Goal: Book appointment/travel/reservation

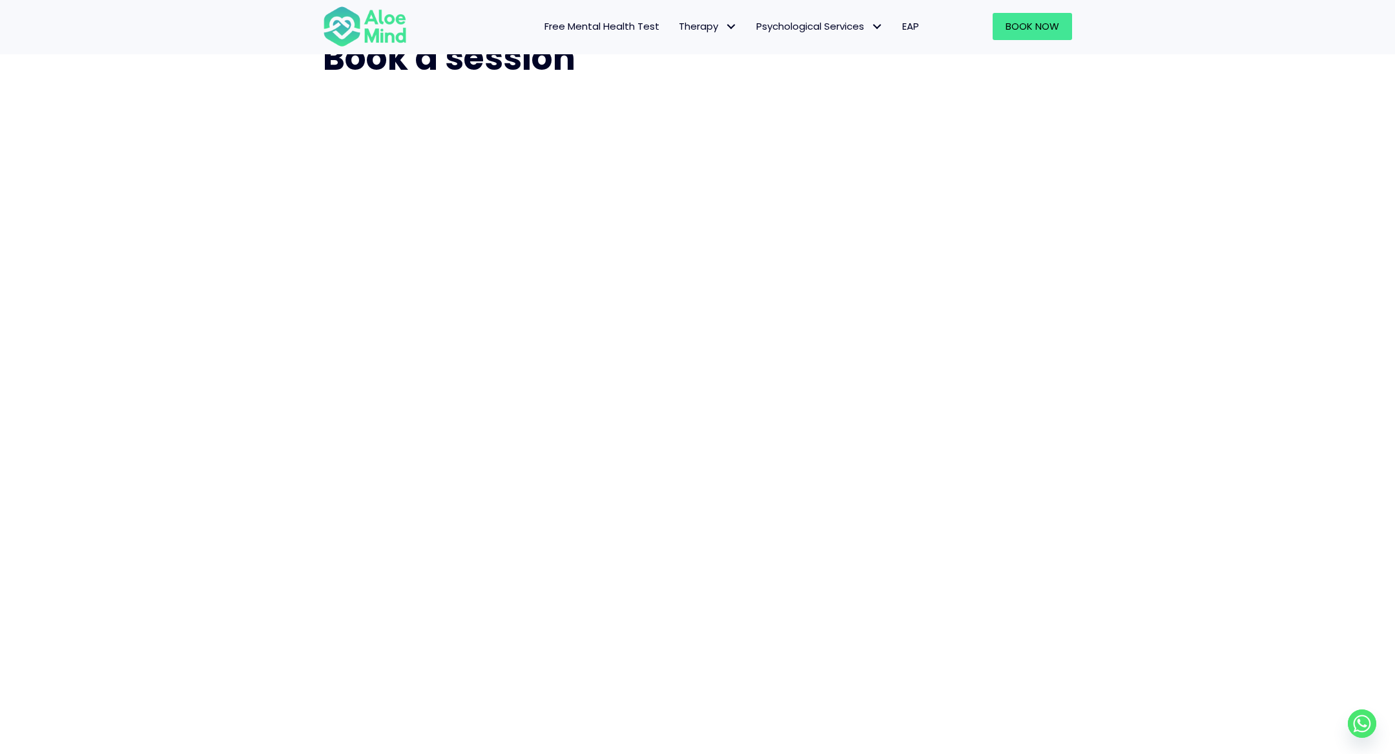
scroll to position [89, 0]
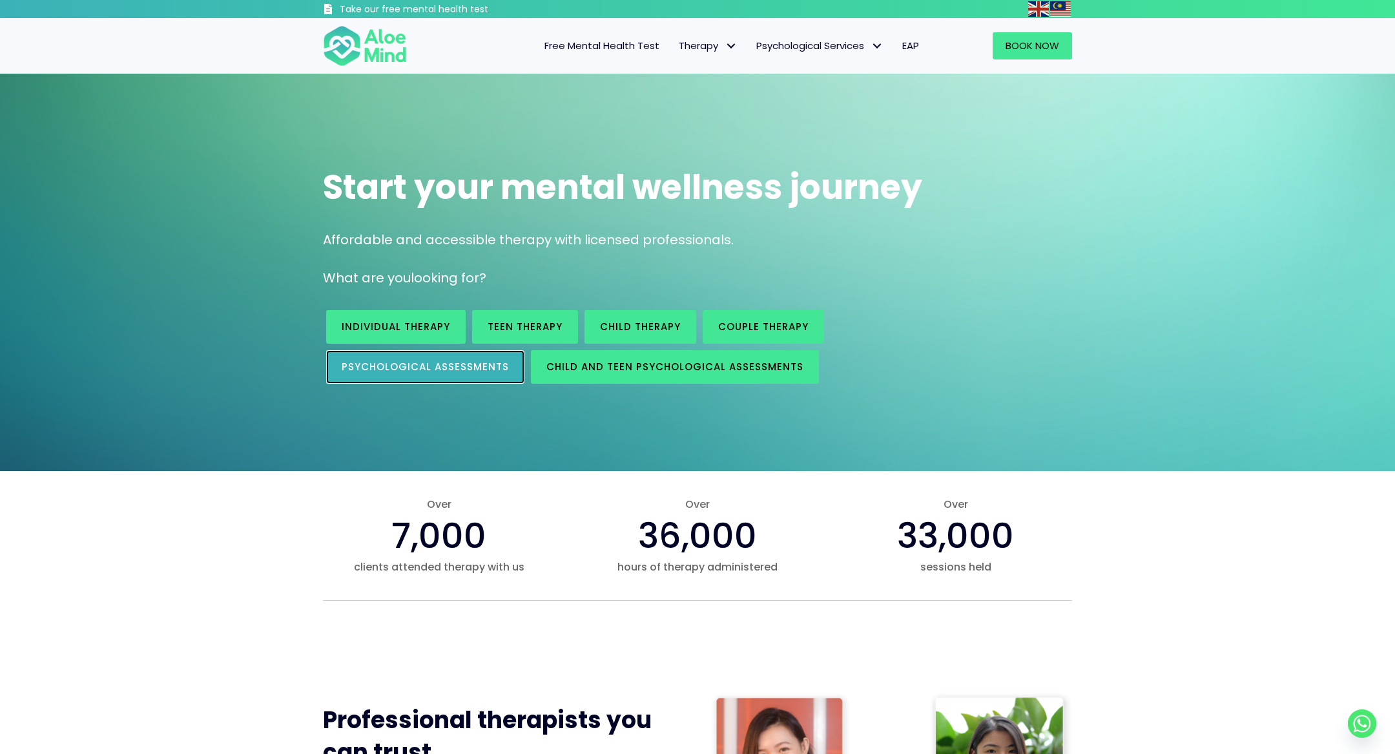
click at [448, 357] on link "Psychological assessments" at bounding box center [425, 367] width 198 height 34
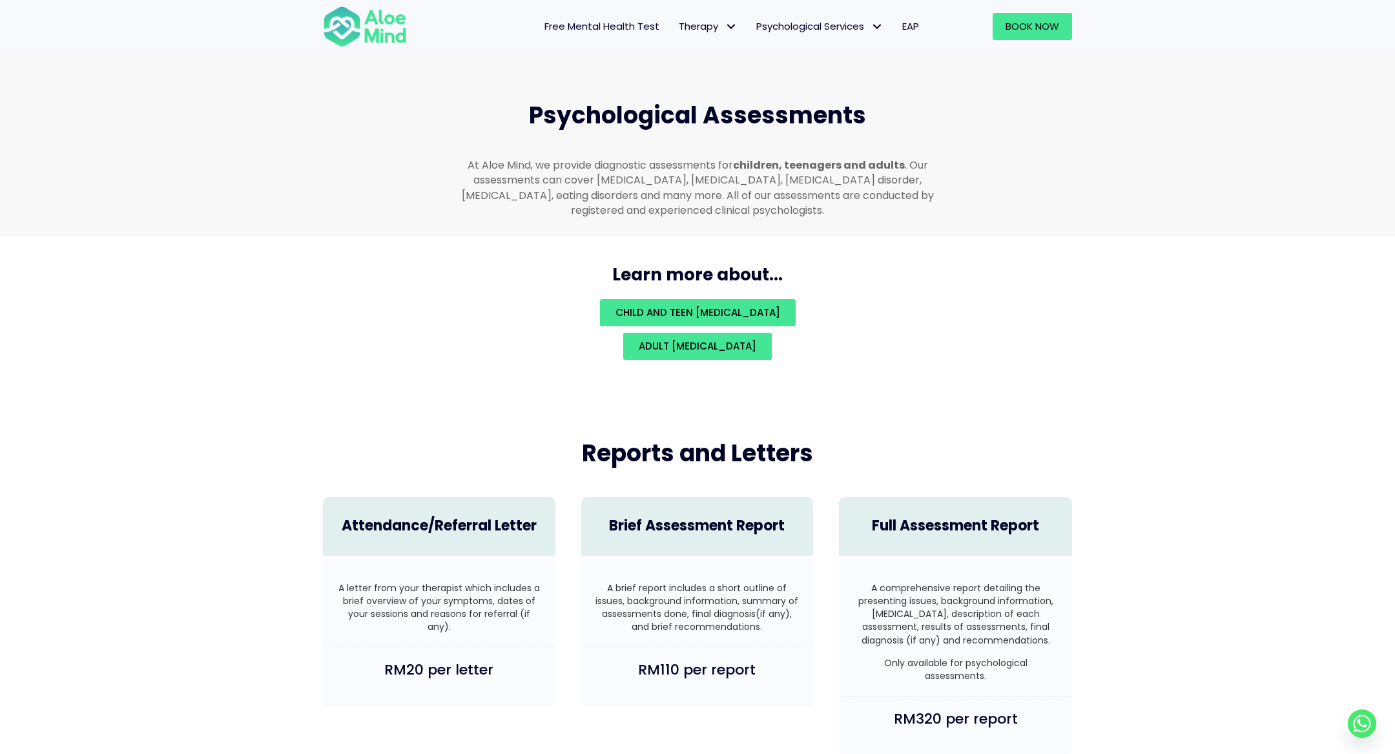
scroll to position [2646, 0]
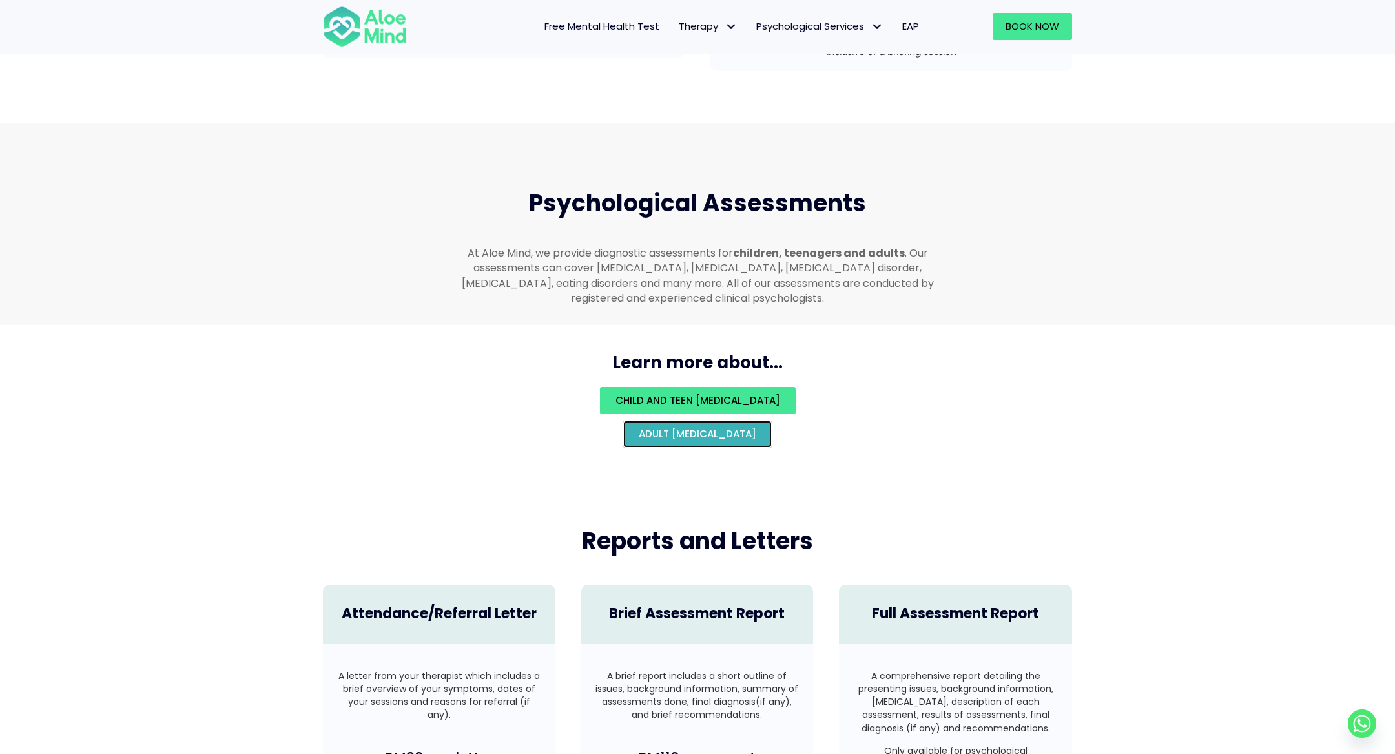
click at [639, 427] on span "Adult psychological assessment" at bounding box center [698, 434] width 118 height 14
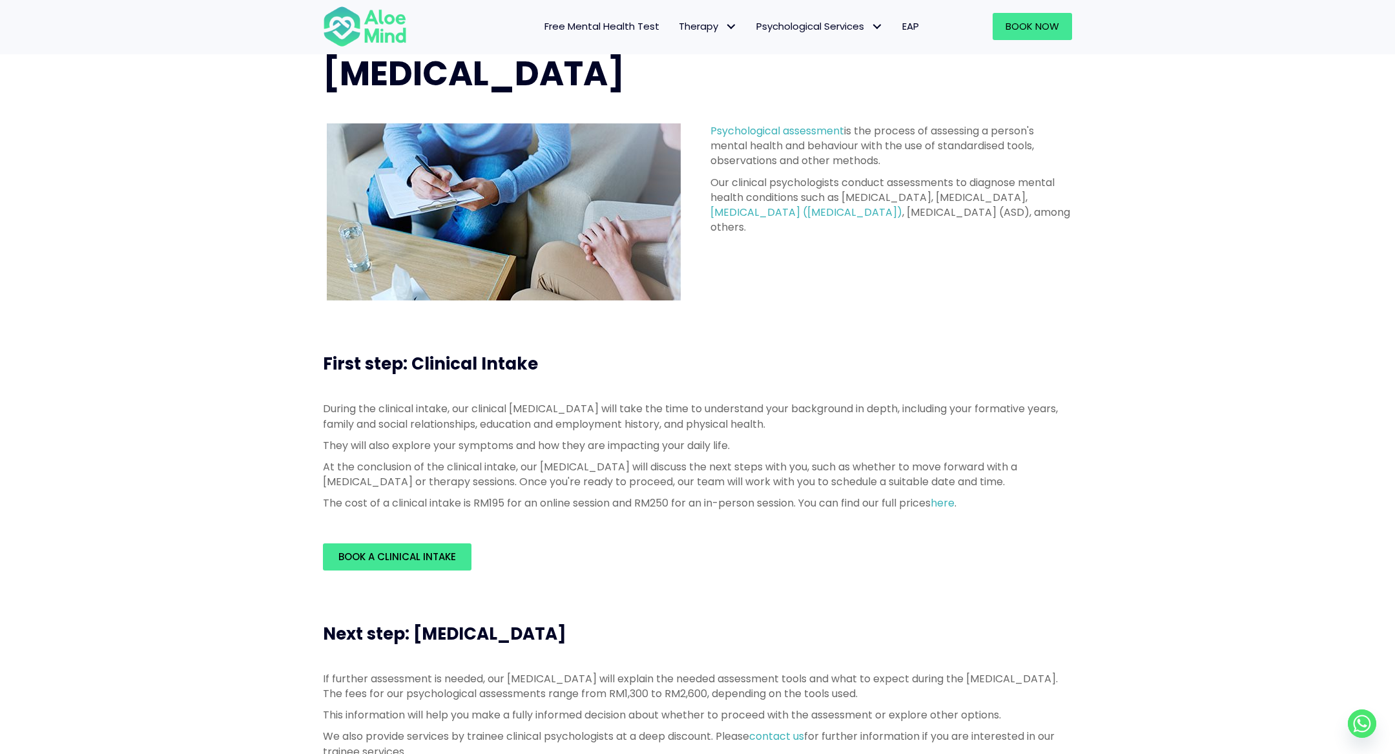
scroll to position [45, 0]
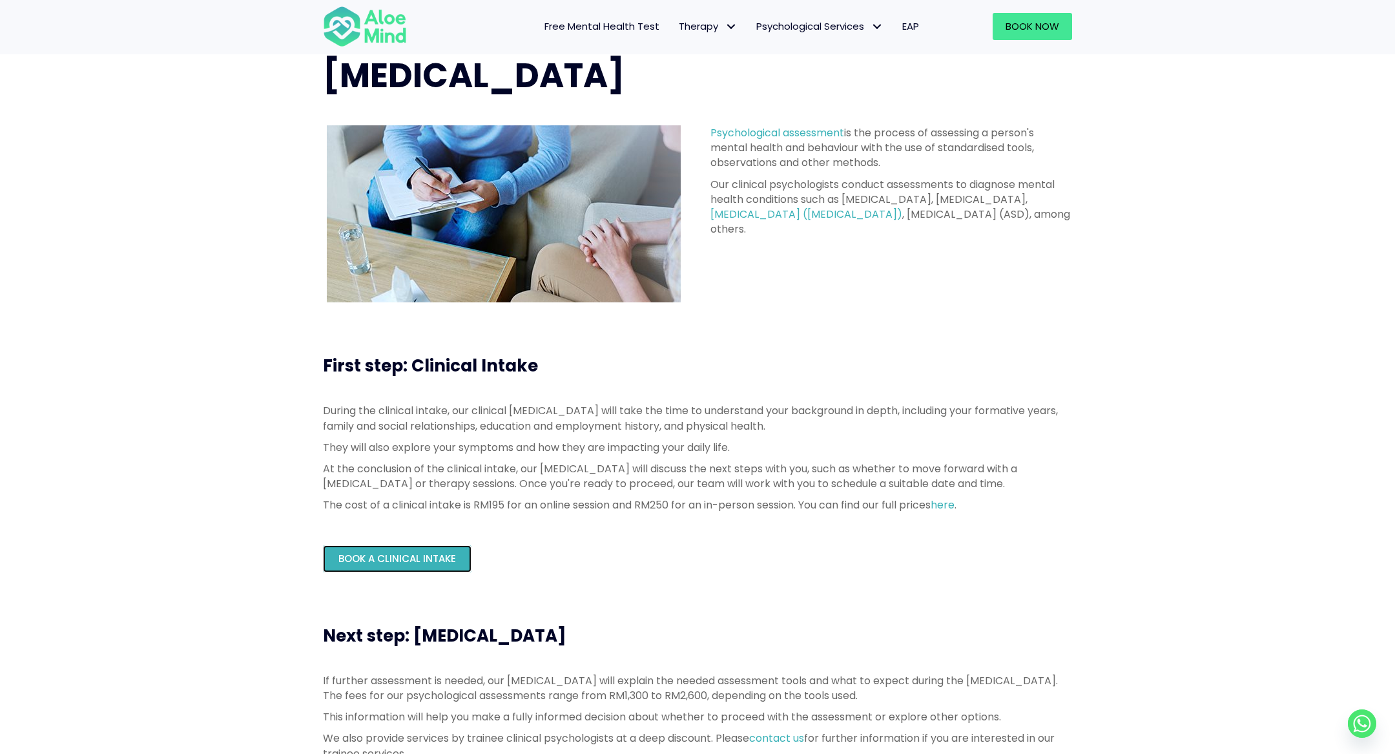
click at [422, 554] on span "Book a Clinical Intake" at bounding box center [397, 558] width 118 height 14
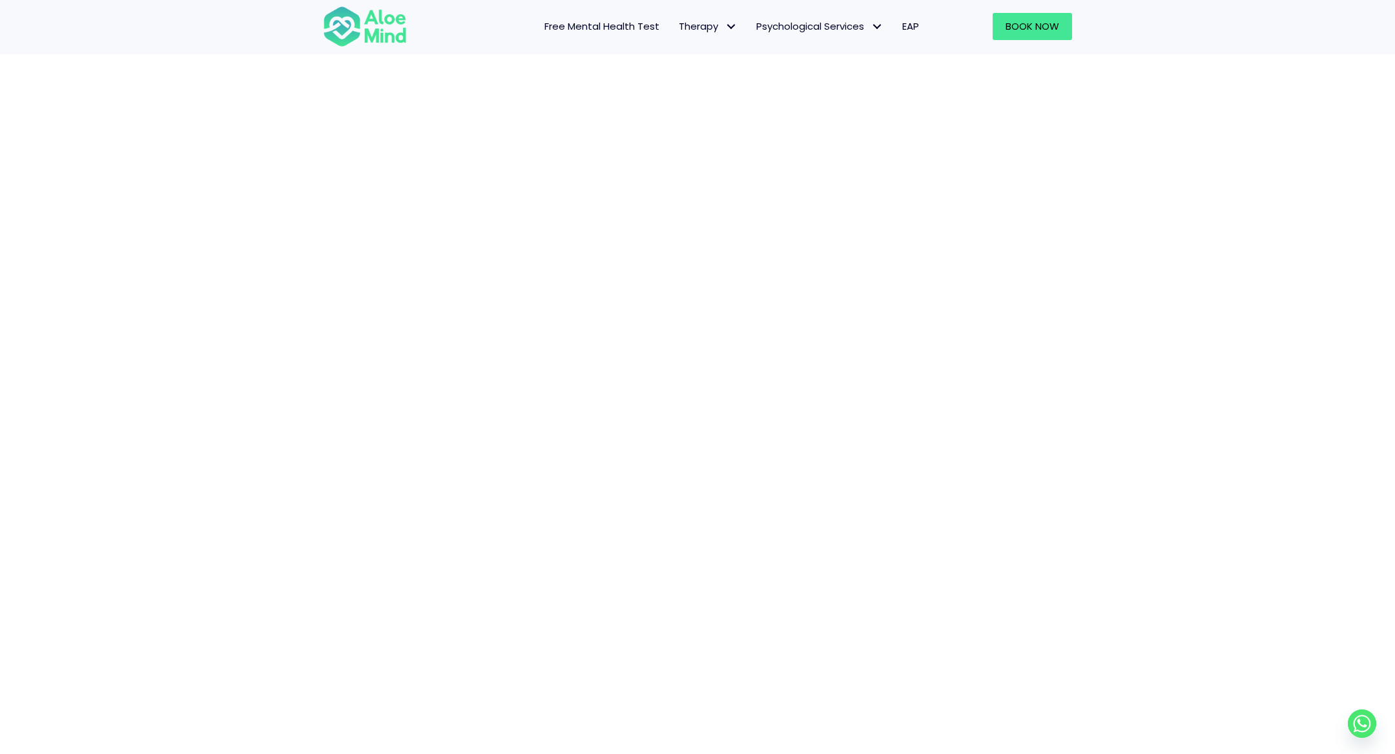
scroll to position [121, 0]
